Goal: Obtain resource: Download file/media

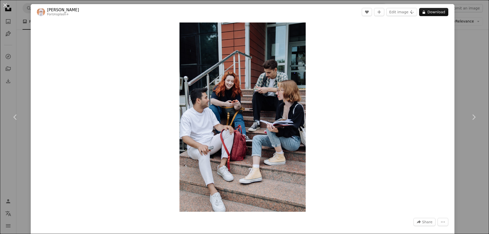
scroll to position [2382, 0]
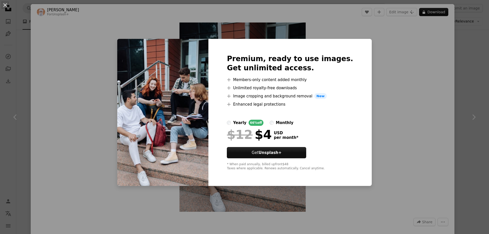
click at [204, 24] on div "An X shape Premium, ready to use images. Get unlimited access. A plus sign Memb…" at bounding box center [244, 117] width 489 height 234
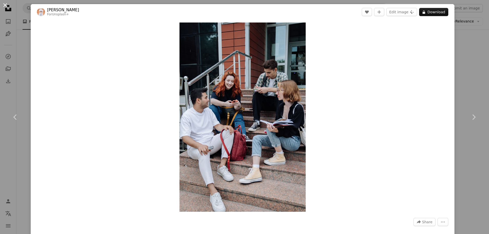
click at [4, 6] on button "An X shape" at bounding box center [5, 5] width 6 height 6
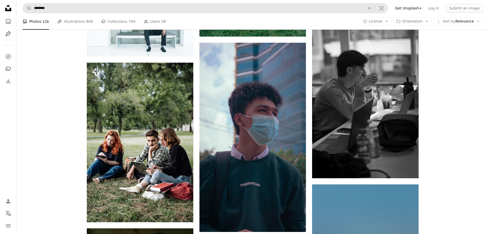
scroll to position [12388, 0]
